Goal: Task Accomplishment & Management: Use online tool/utility

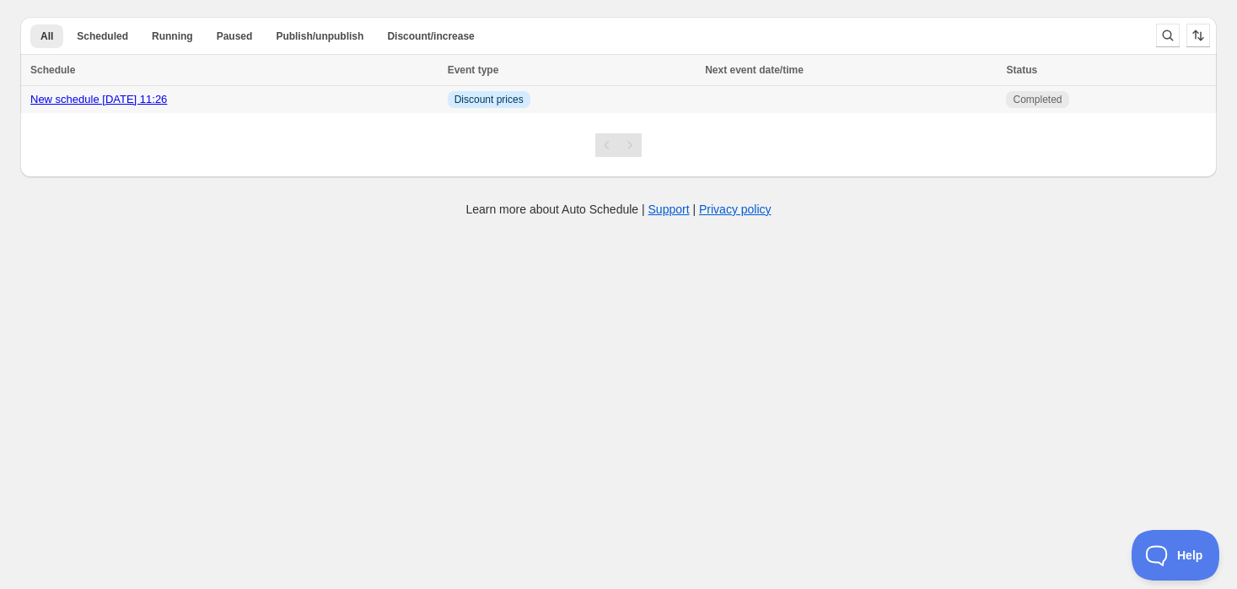
click at [113, 107] on div "New schedule Sep 03 2025 11:26" at bounding box center [233, 99] width 407 height 17
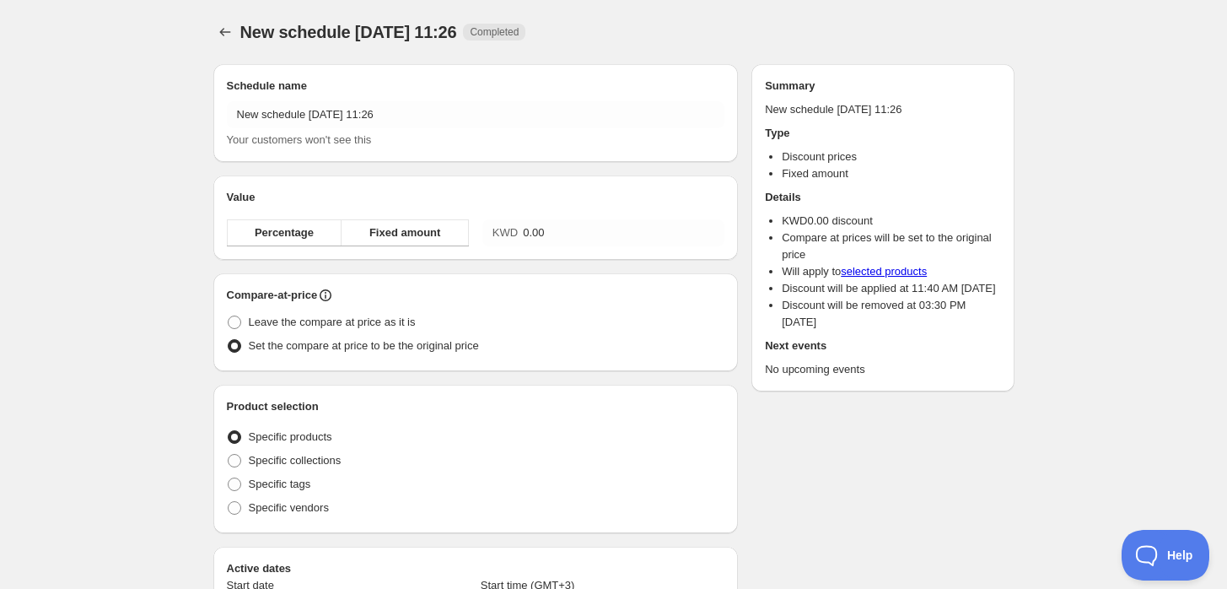
radio input "true"
checkbox input "true"
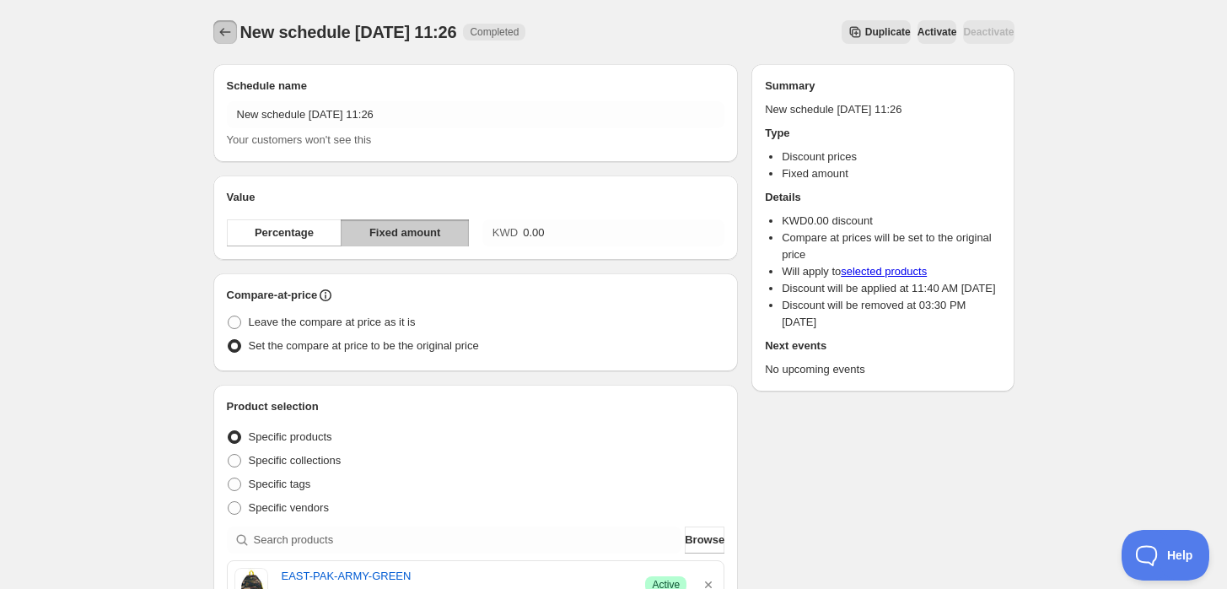
click at [231, 38] on icon "Schedules" at bounding box center [225, 32] width 17 height 17
